Goal: Task Accomplishment & Management: Manage account settings

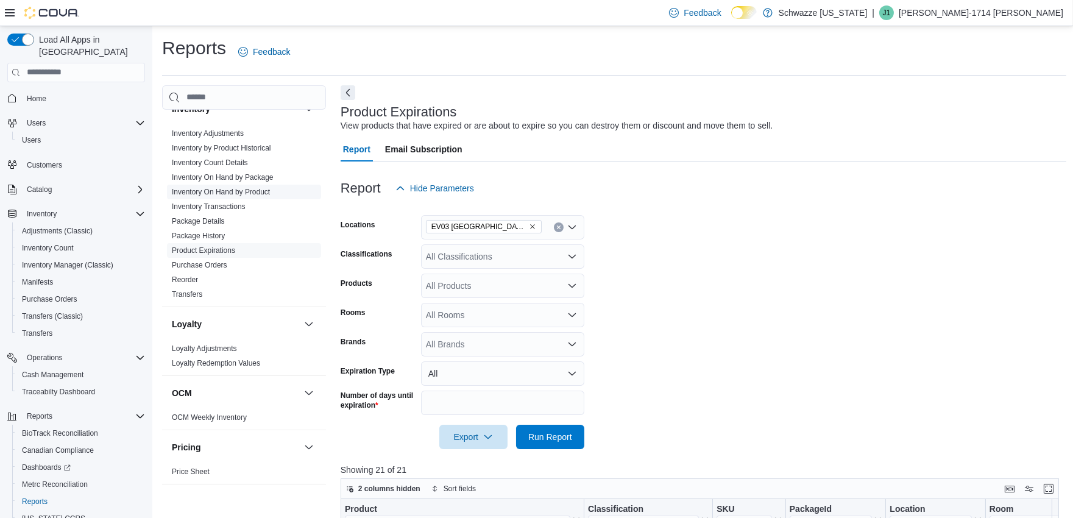
scroll to position [677, 0]
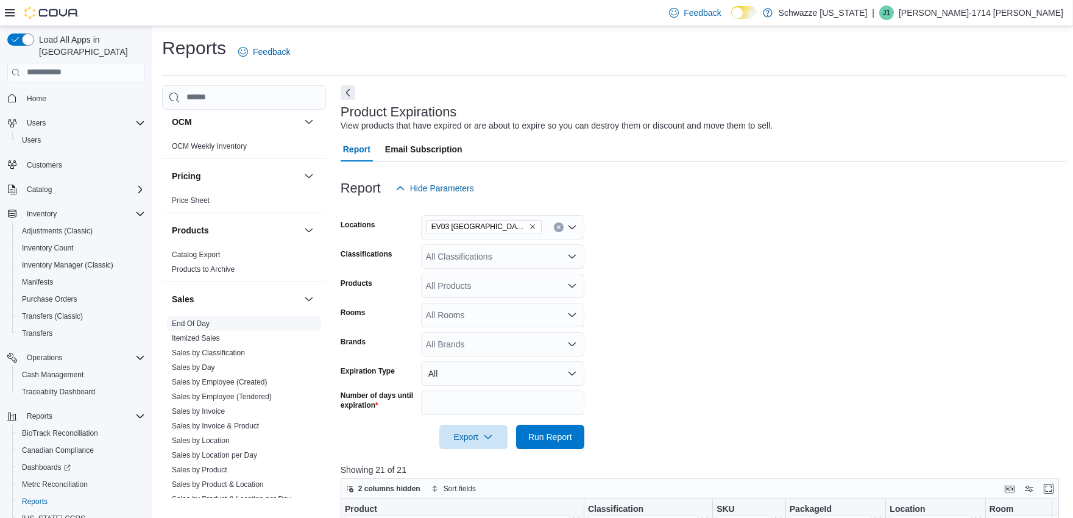
click at [202, 327] on span "End Of Day" at bounding box center [191, 324] width 38 height 10
click at [202, 324] on link "End Of Day" at bounding box center [191, 323] width 38 height 9
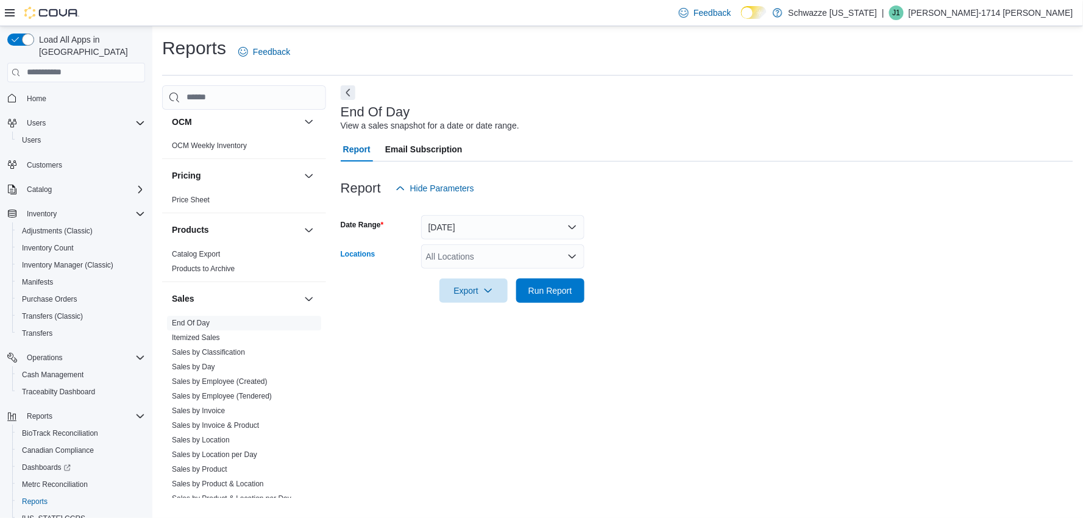
click at [495, 257] on div "All Locations" at bounding box center [502, 256] width 163 height 24
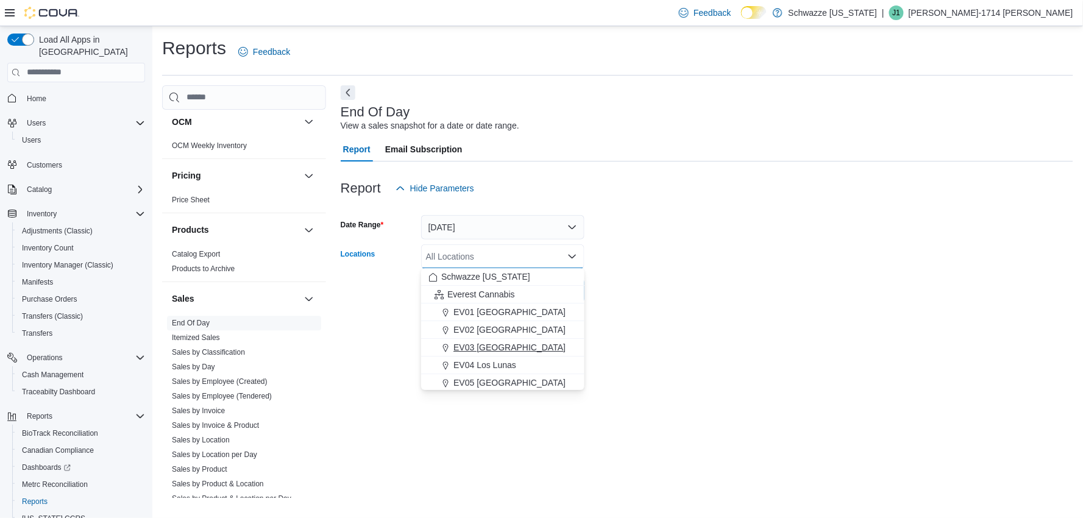
click at [476, 344] on span "EV03 [GEOGRAPHIC_DATA]" at bounding box center [509, 347] width 112 height 12
click at [660, 321] on div "End Of Day View a sales snapshot for a date or date range. Report Email Subscri…" at bounding box center [707, 291] width 733 height 413
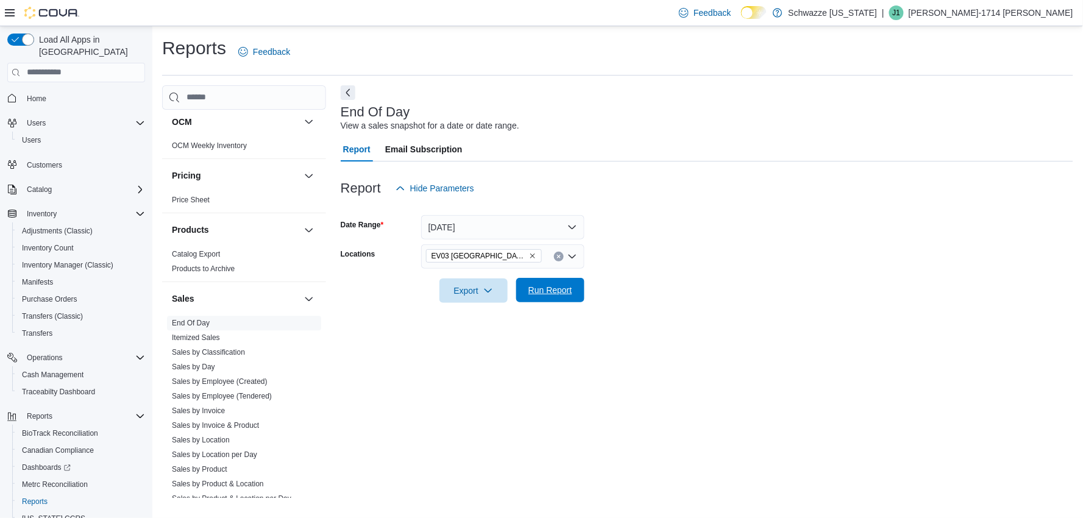
click at [545, 283] on span "Run Report" at bounding box center [551, 290] width 54 height 24
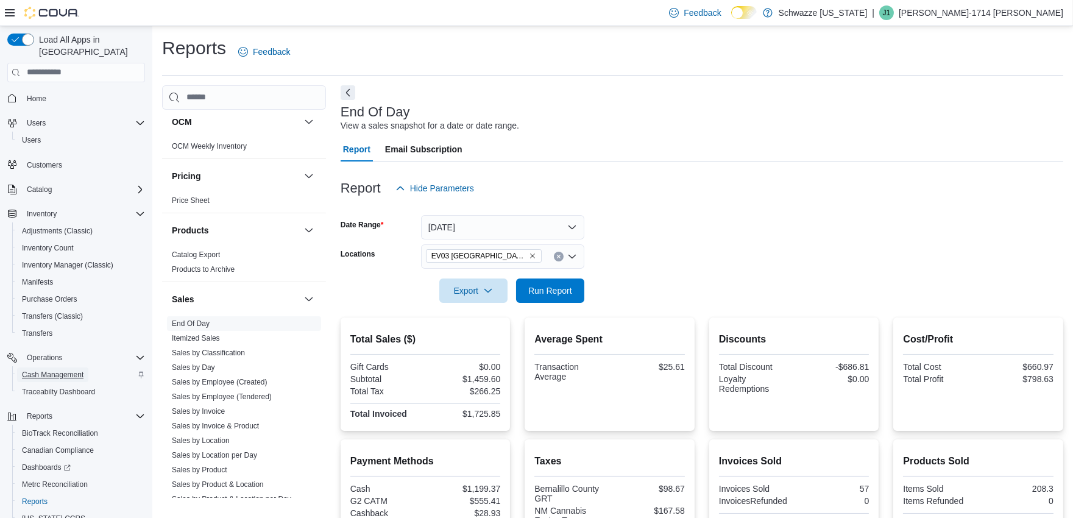
click at [52, 370] on span "Cash Management" at bounding box center [53, 375] width 62 height 10
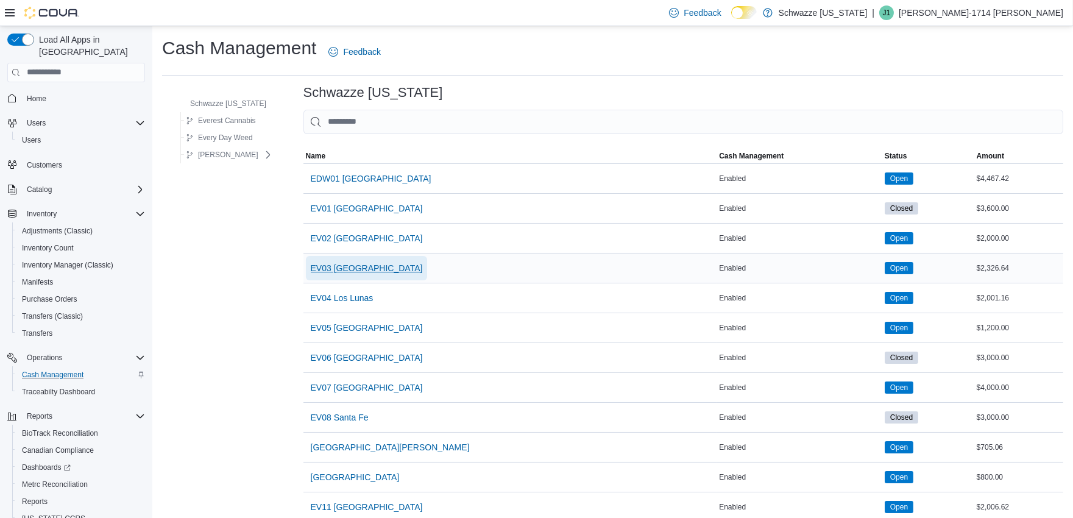
click at [354, 266] on span "EV03 [GEOGRAPHIC_DATA]" at bounding box center [367, 268] width 112 height 12
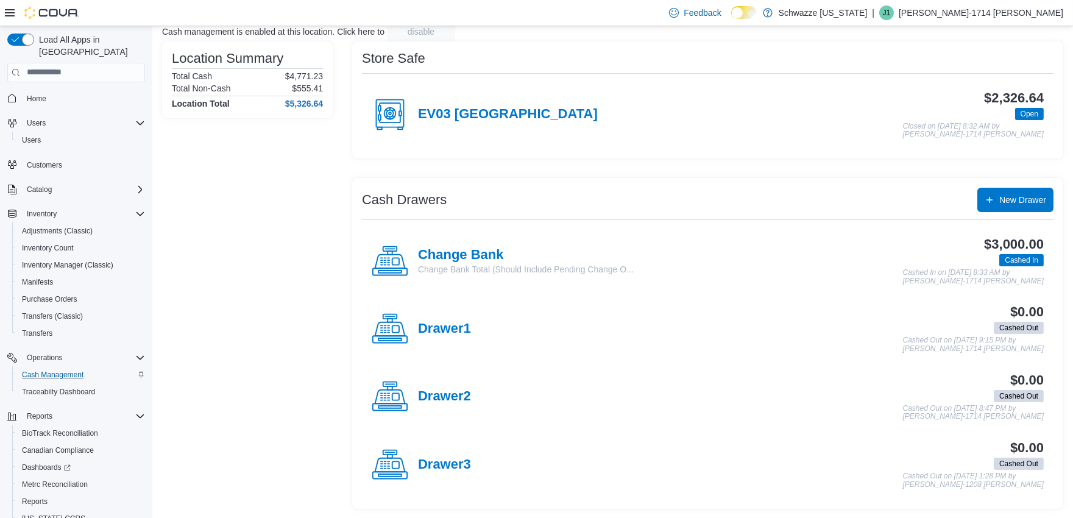
scroll to position [86, 0]
click at [448, 332] on h4 "Drawer1" at bounding box center [444, 329] width 53 height 16
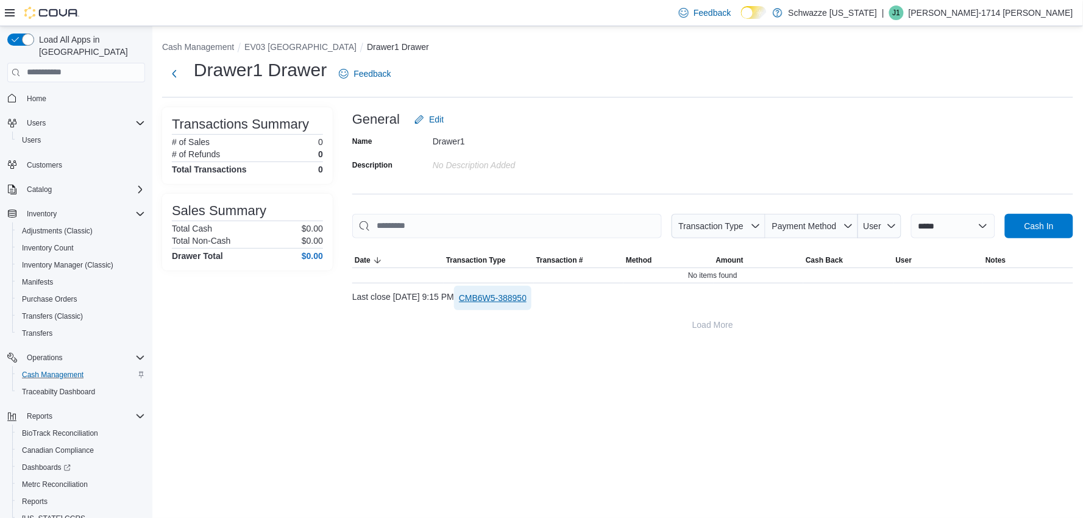
click at [527, 296] on span "CMB6W5-388950" at bounding box center [493, 298] width 68 height 12
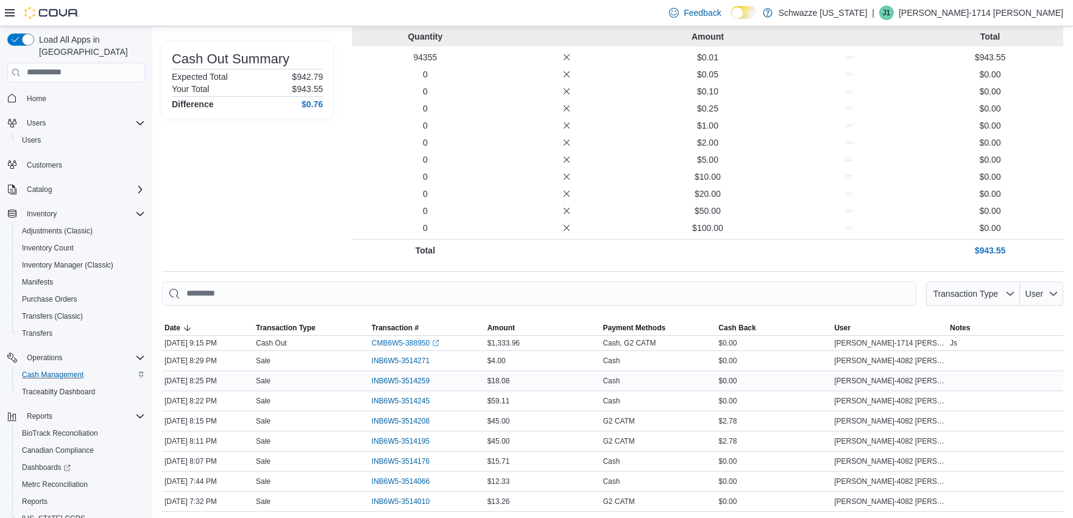
scroll to position [180, 0]
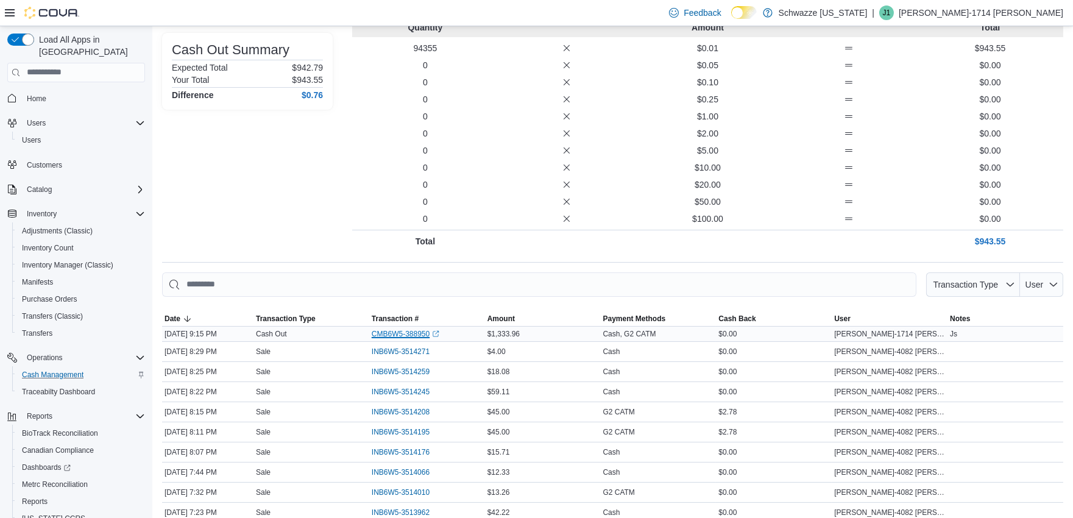
click at [400, 333] on link "CMB6W5-388950 (opens in a new tab or window)" at bounding box center [406, 334] width 68 height 10
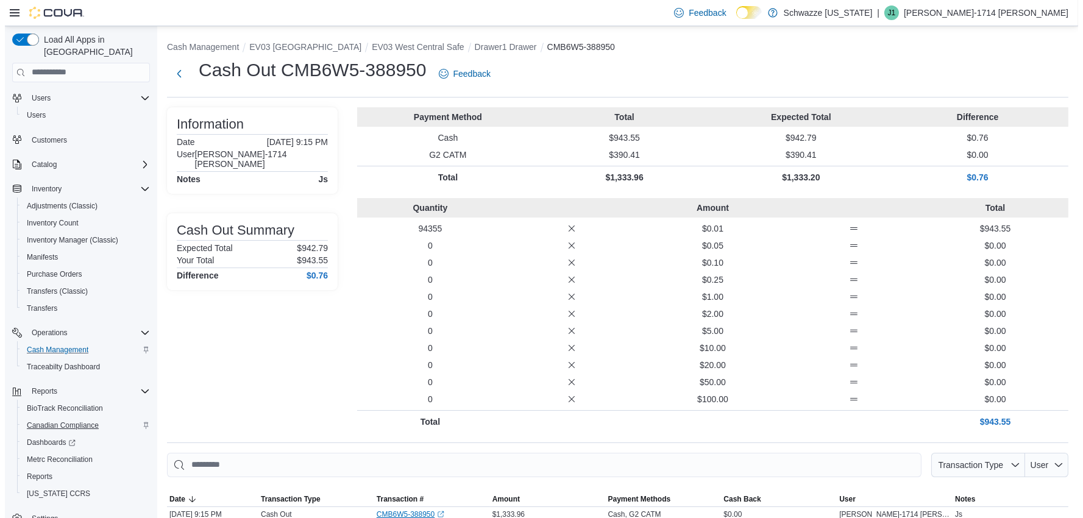
scroll to position [35, 0]
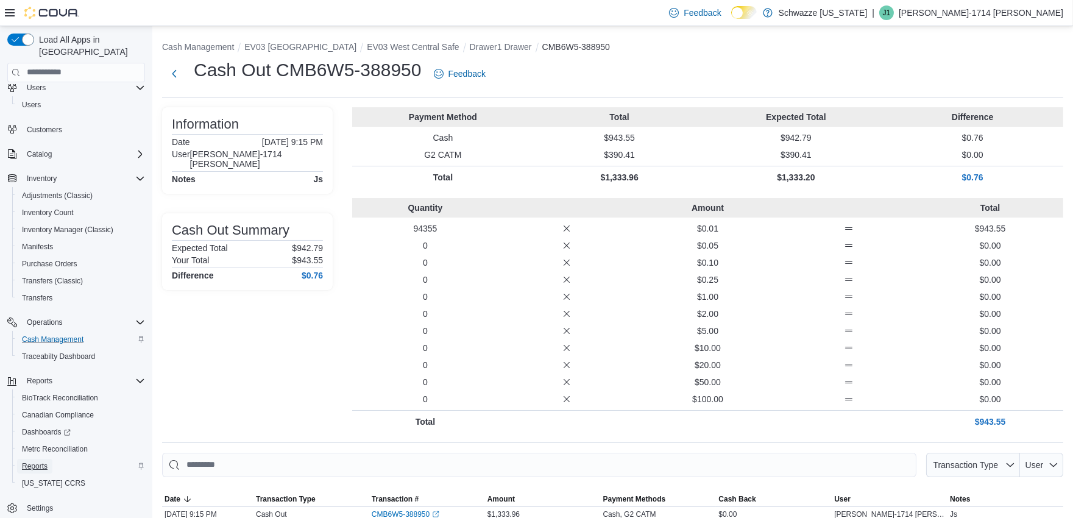
click at [37, 459] on span "Reports" at bounding box center [35, 466] width 26 height 15
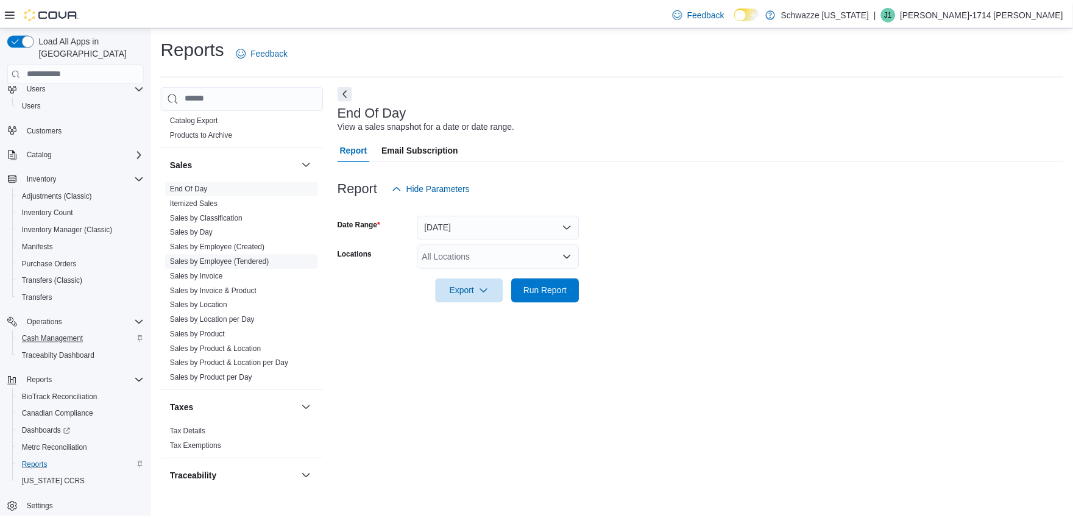
scroll to position [841, 0]
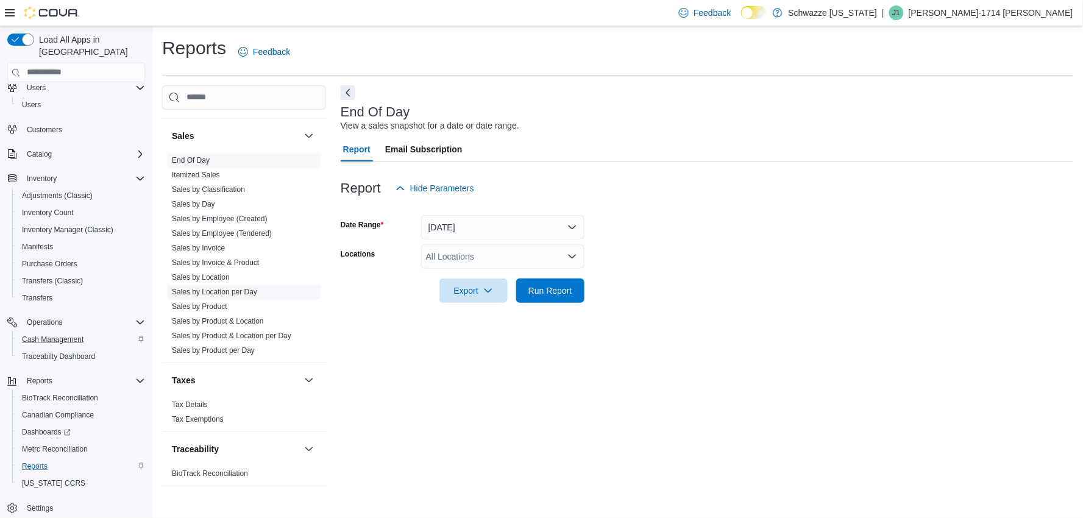
click at [238, 289] on link "Sales by Location per Day" at bounding box center [214, 292] width 85 height 9
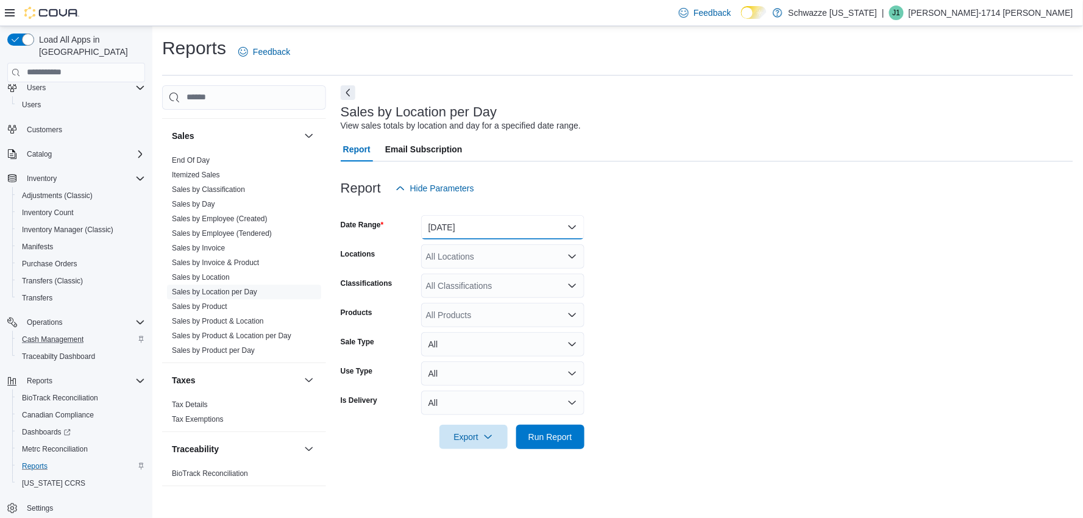
click at [512, 227] on button "Yesterday" at bounding box center [502, 227] width 163 height 24
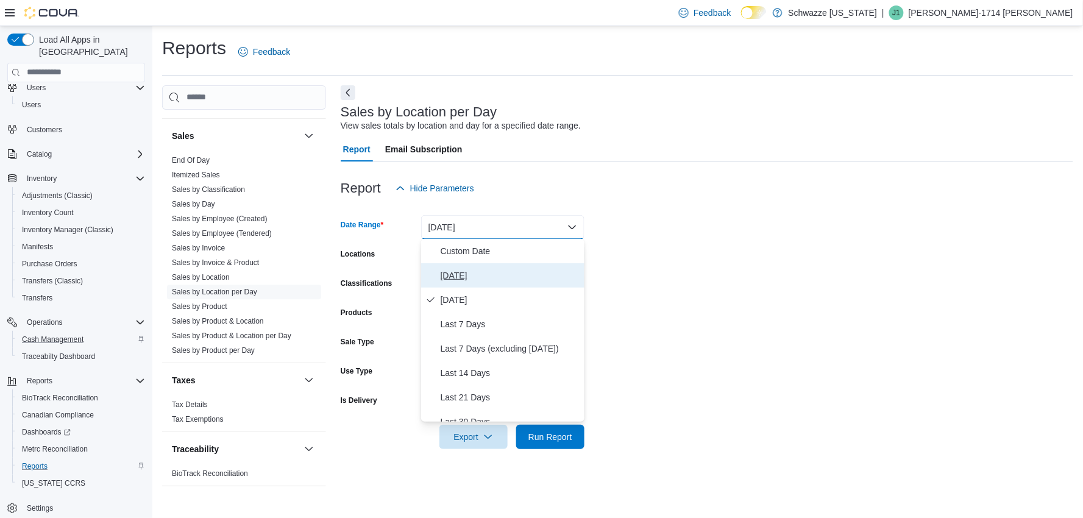
click at [457, 272] on span "Today" at bounding box center [510, 275] width 139 height 15
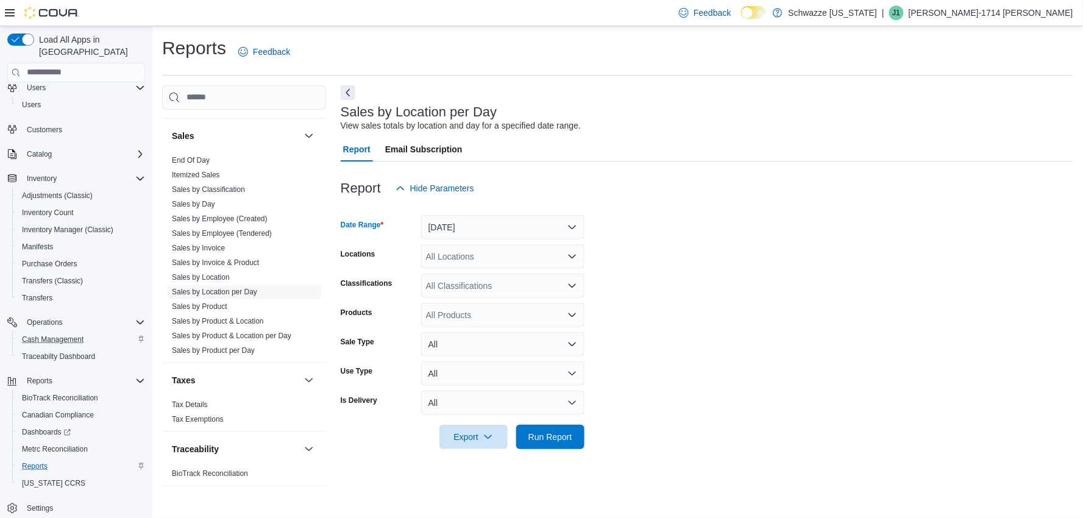
click at [534, 257] on div "All Locations" at bounding box center [502, 256] width 163 height 24
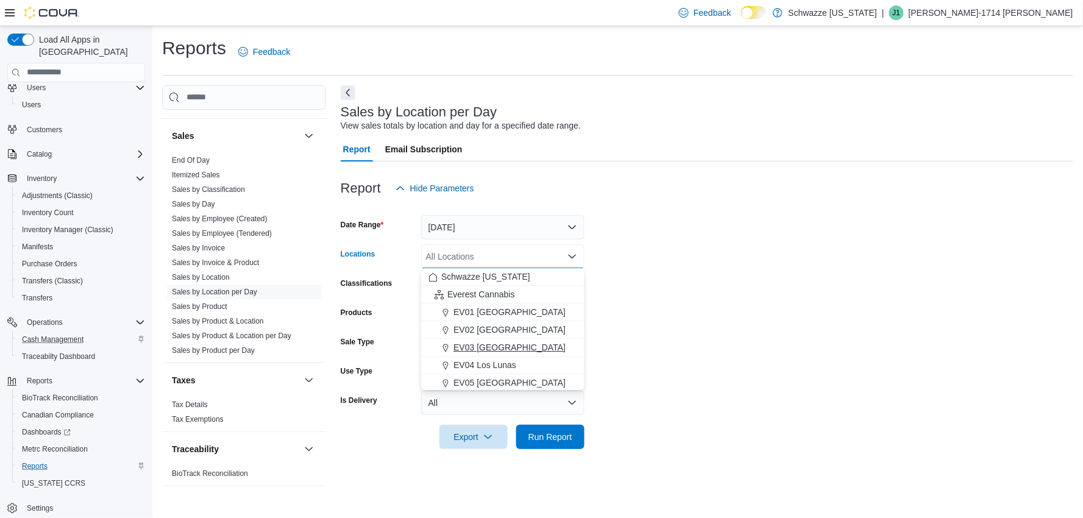
click at [502, 346] on span "EV03 [GEOGRAPHIC_DATA]" at bounding box center [509, 347] width 112 height 12
click at [622, 344] on form "Date Range Today Locations EV03 West Central Combo box. Selected. EV03 West Cen…" at bounding box center [707, 325] width 733 height 249
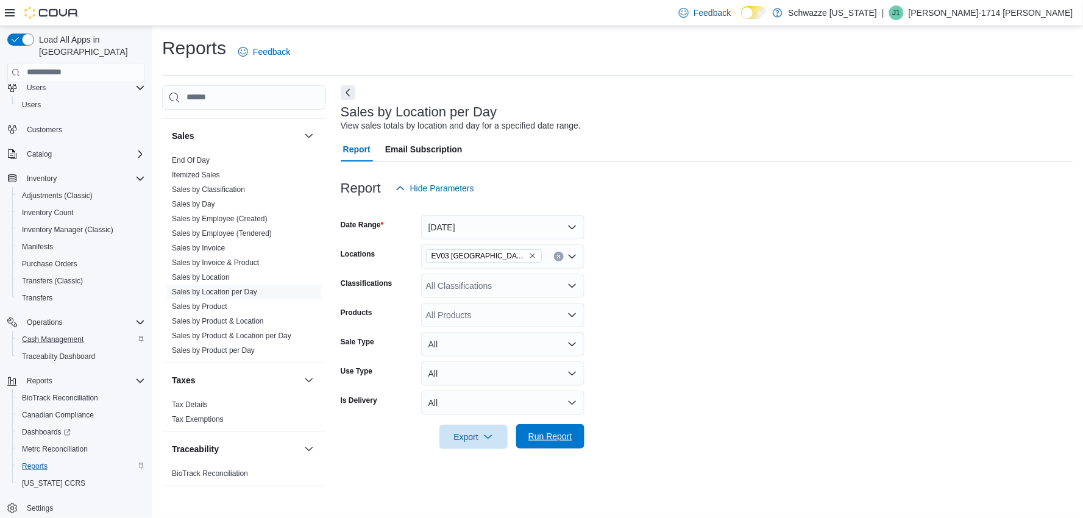
click at [553, 443] on span "Run Report" at bounding box center [551, 436] width 54 height 24
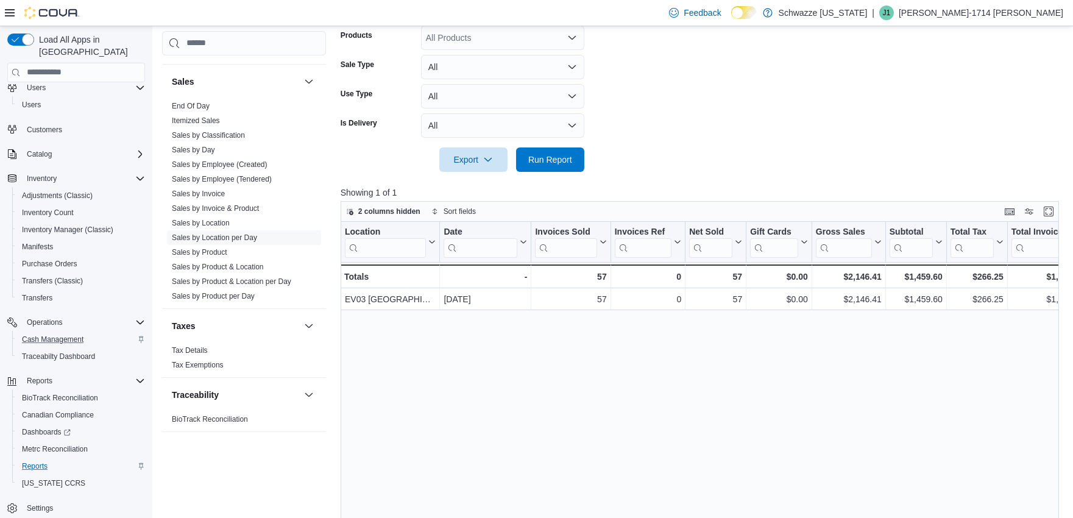
scroll to position [248, 0]
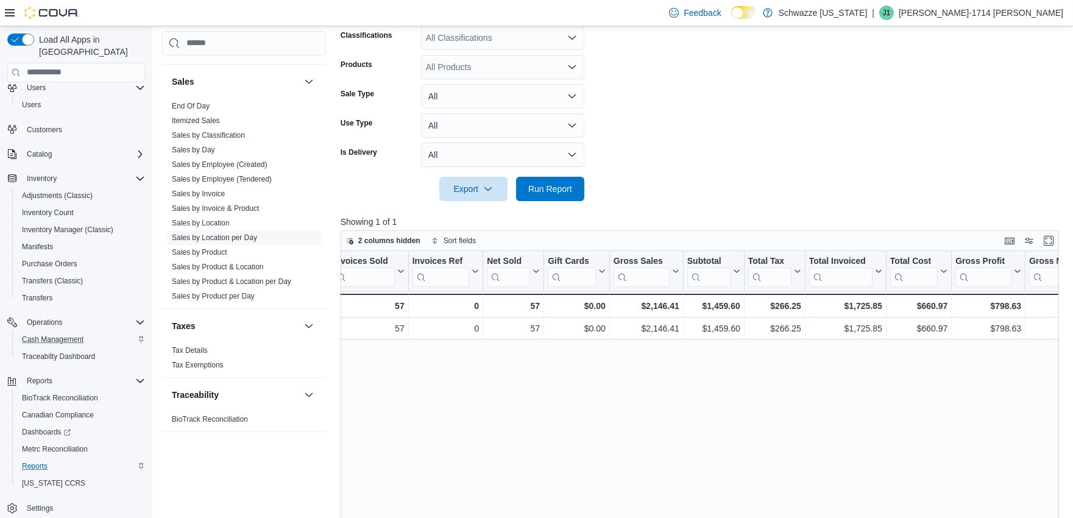
drag, startPoint x: 636, startPoint y: 423, endPoint x: 688, endPoint y: 433, distance: 52.2
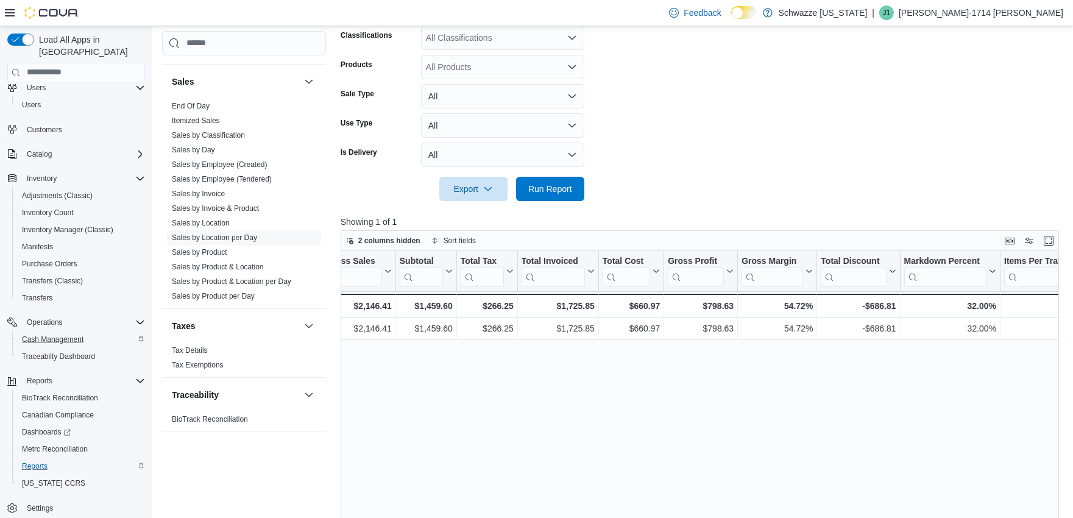
drag, startPoint x: 636, startPoint y: 394, endPoint x: 690, endPoint y: 399, distance: 53.9
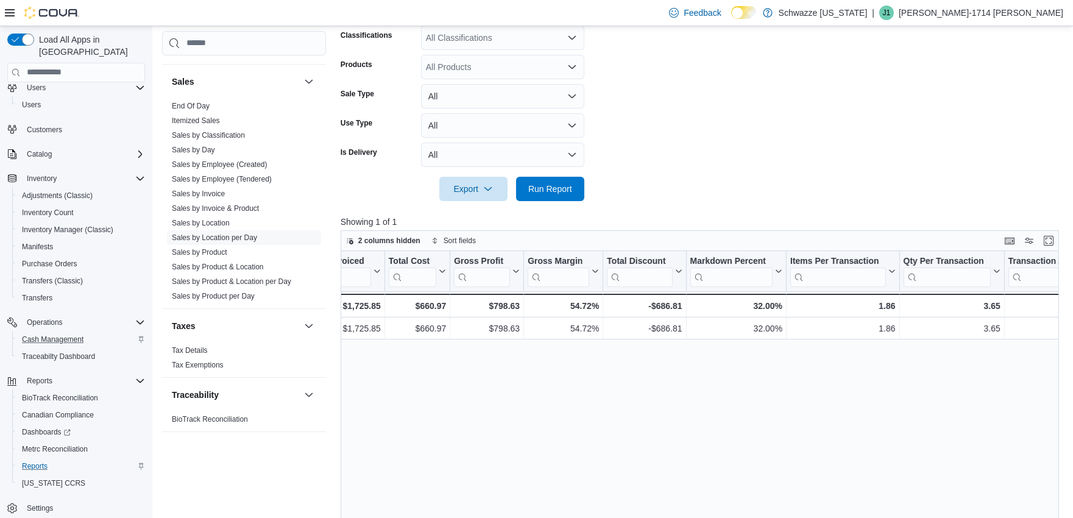
drag, startPoint x: 610, startPoint y: 443, endPoint x: 656, endPoint y: 443, distance: 46.3
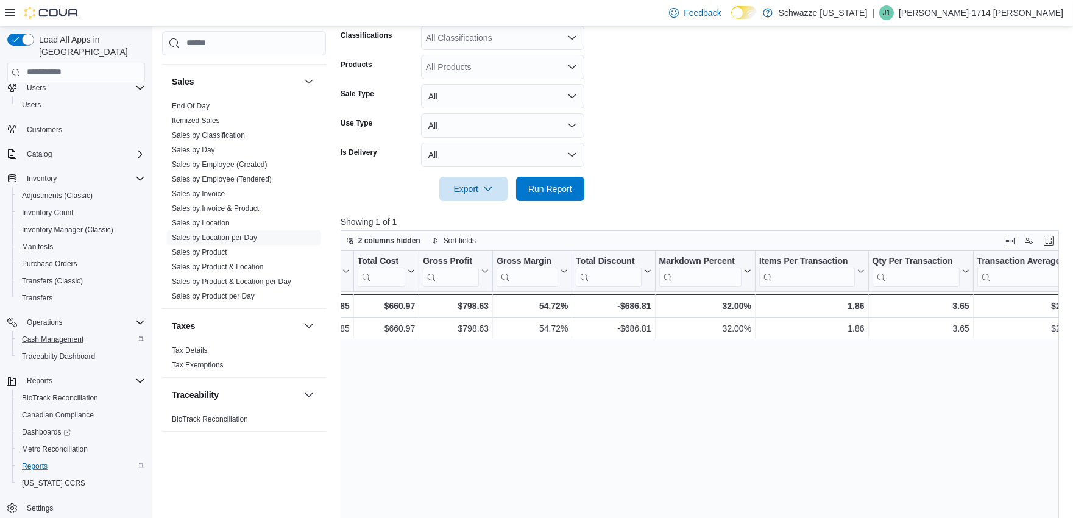
scroll to position [250, 0]
drag, startPoint x: 695, startPoint y: 483, endPoint x: 864, endPoint y: 476, distance: 168.4
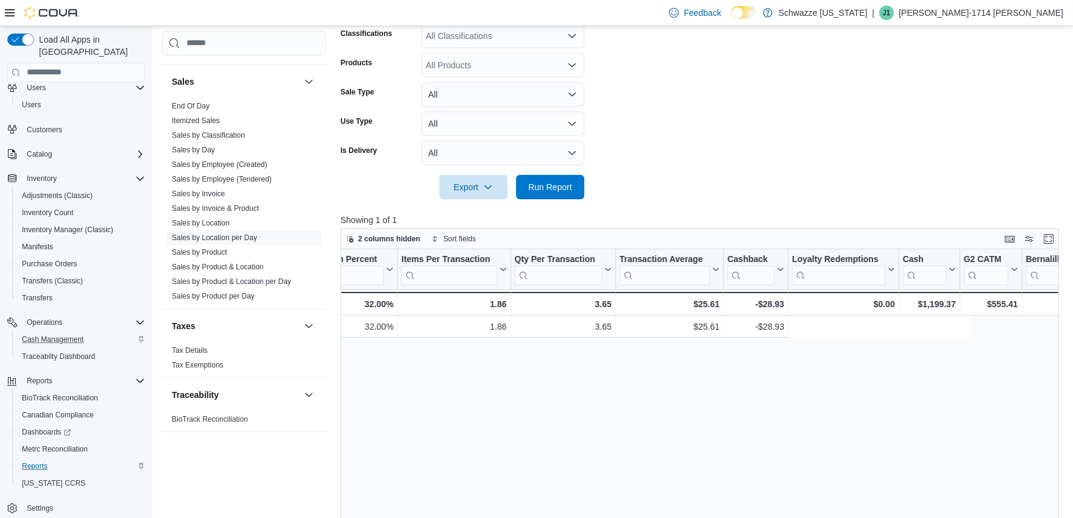
drag, startPoint x: 772, startPoint y: 446, endPoint x: 809, endPoint y: 443, distance: 36.7
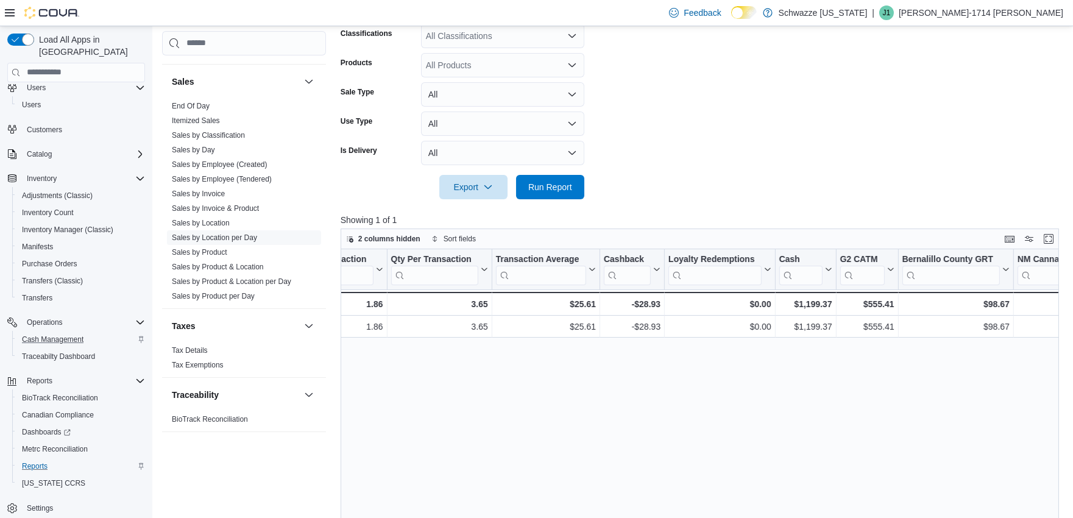
drag, startPoint x: 806, startPoint y: 446, endPoint x: 766, endPoint y: 458, distance: 42.2
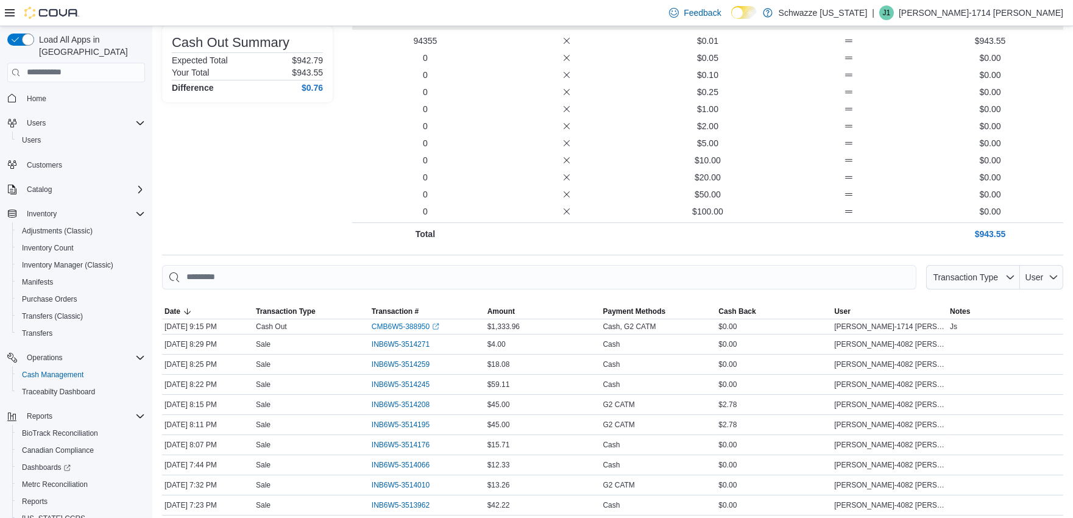
scroll to position [203, 0]
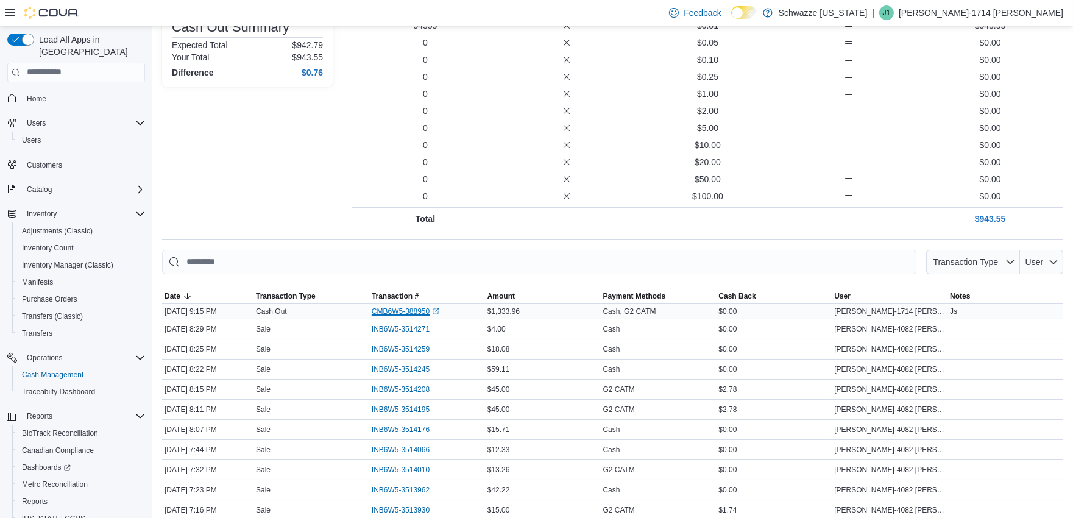
click at [438, 310] on icon "External link" at bounding box center [435, 311] width 7 height 7
